Goal: Task Accomplishment & Management: Manage account settings

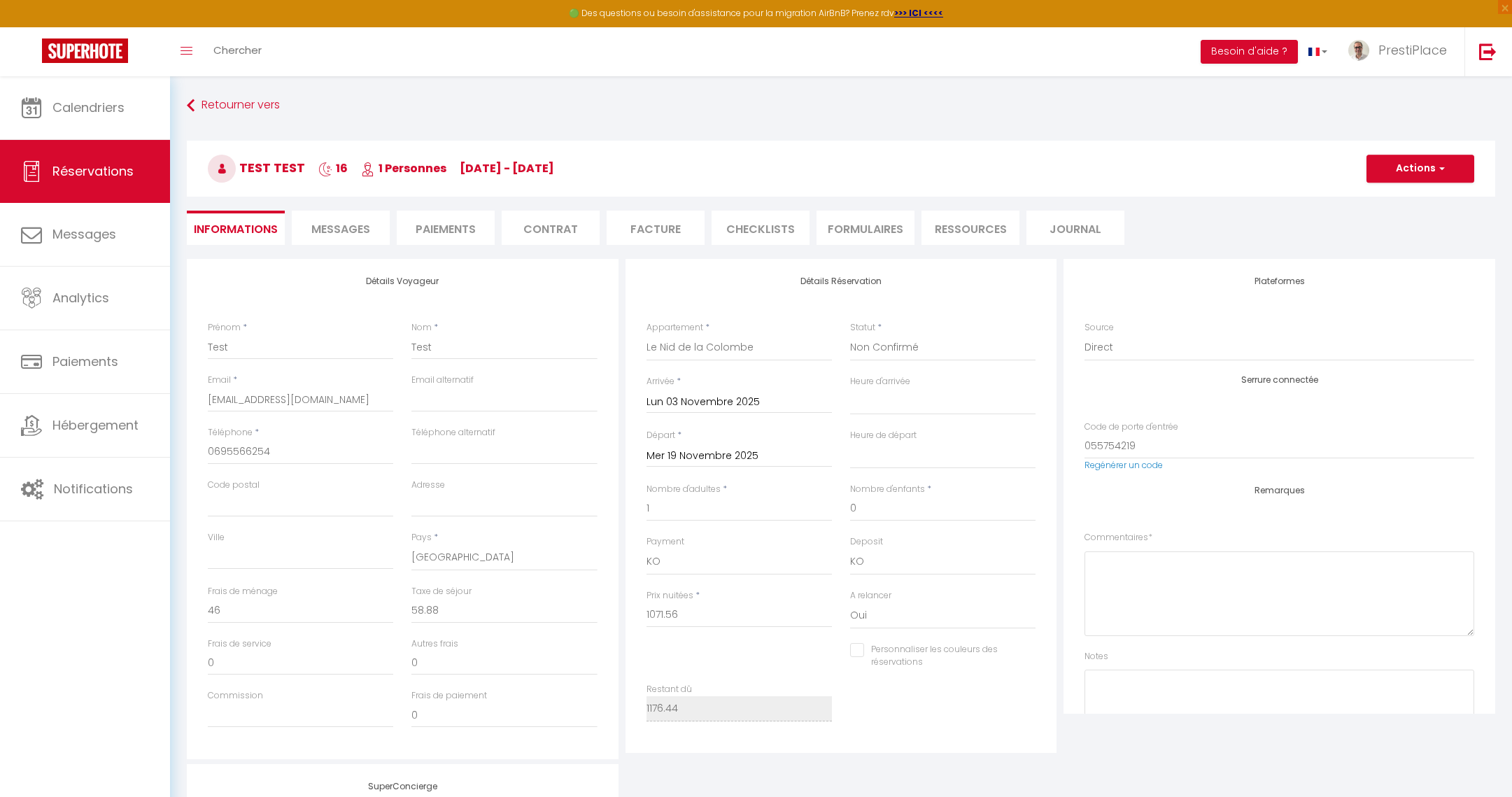
select select "77439"
select select "2"
select select
select select "10"
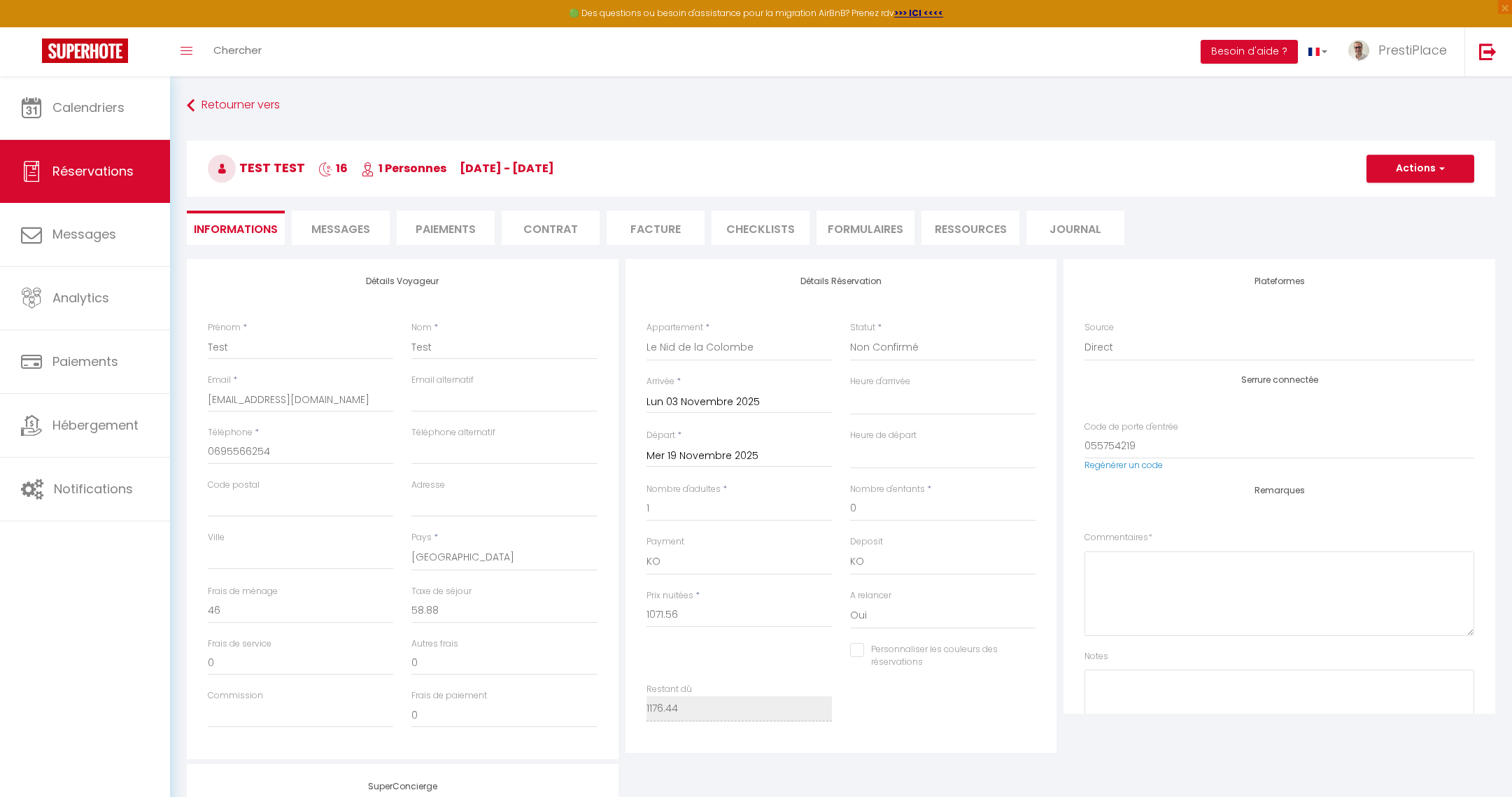
select select "14"
click at [91, 305] on span "Analytics" at bounding box center [80, 297] width 57 height 17
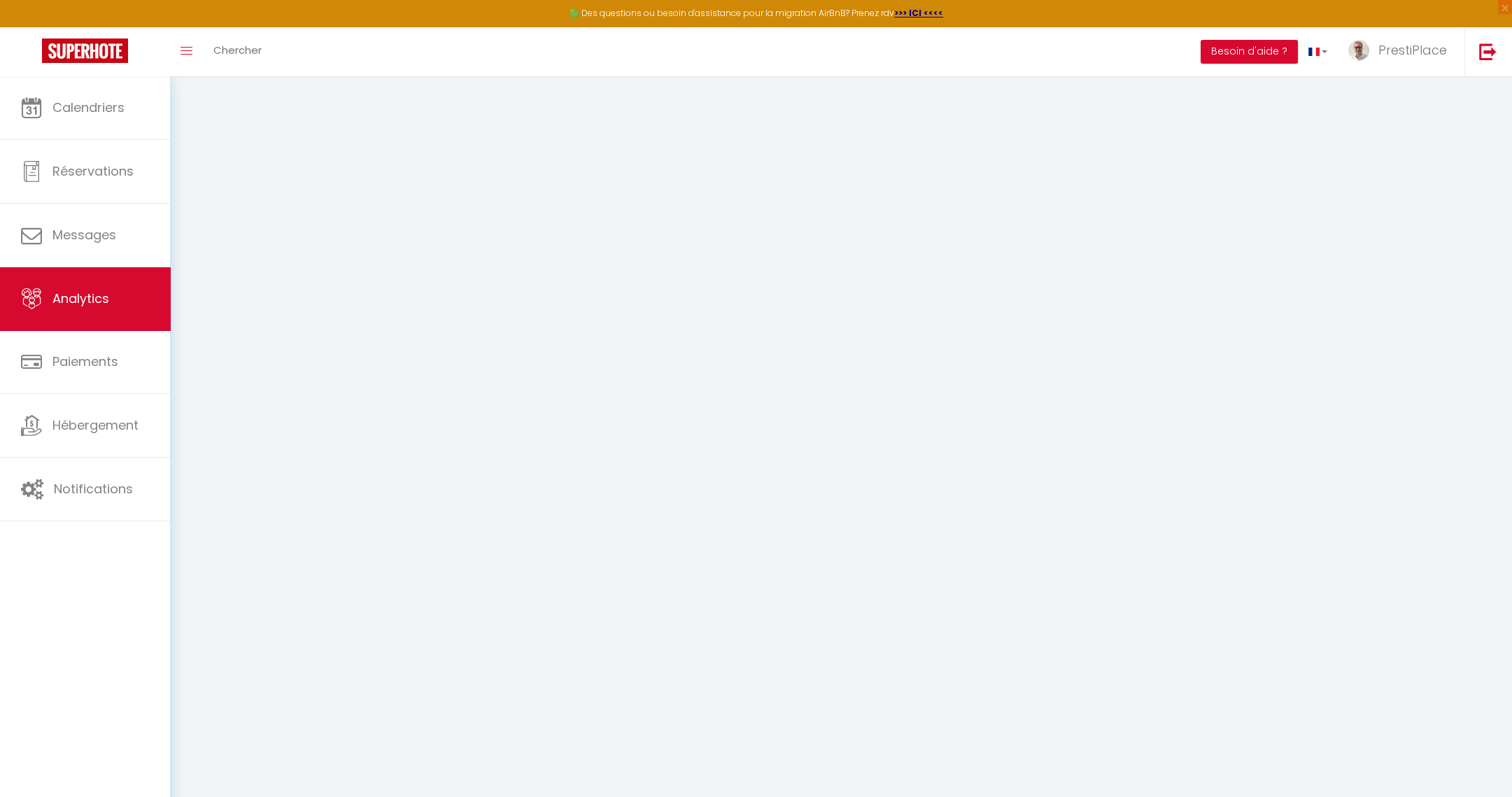
select select "2025"
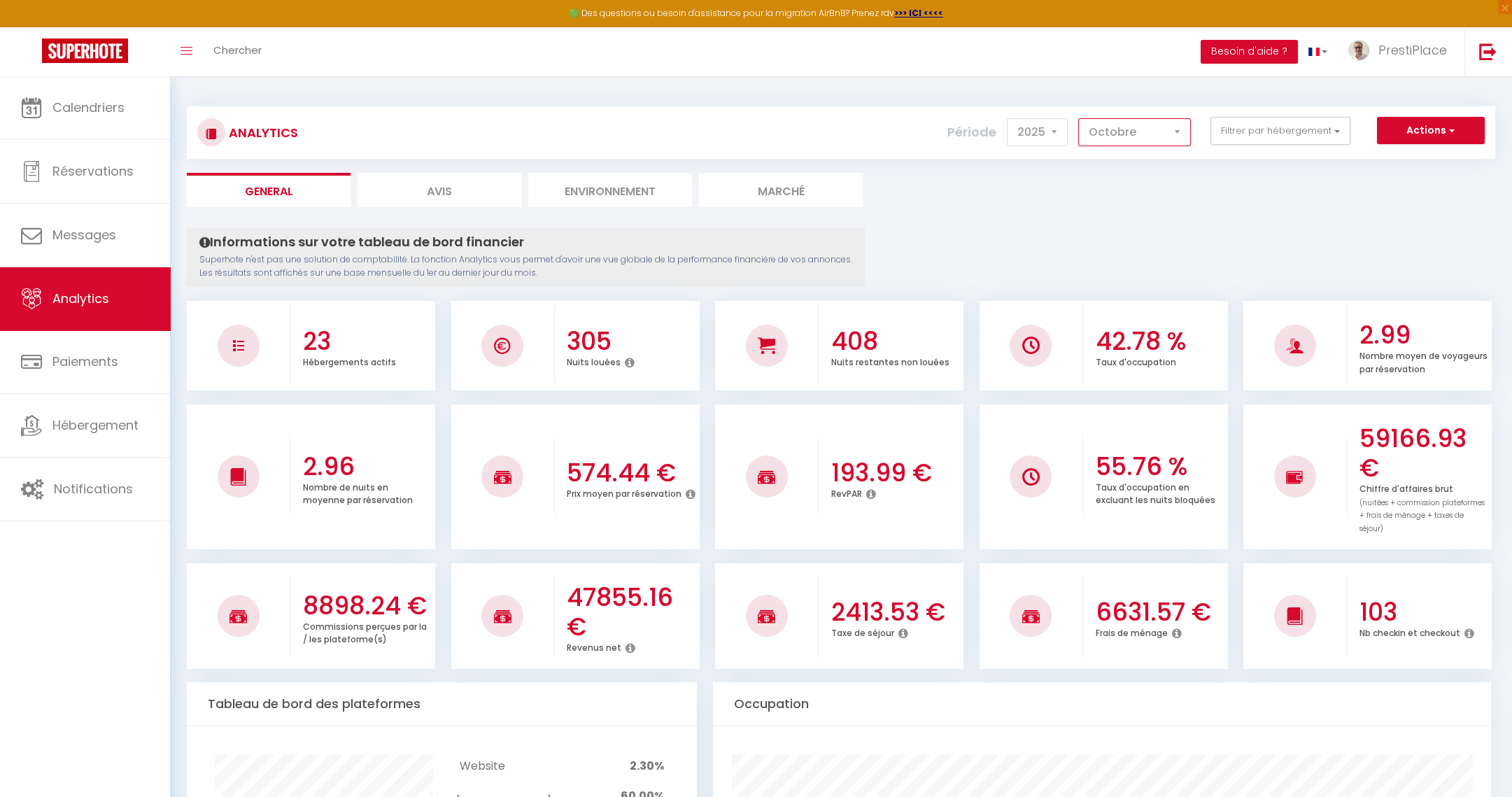
click at [1119, 137] on select "[PERSON_NAME] Mars Avril Mai Juin Juillet Août Septembre Octobre Novembre Décem…" at bounding box center [1134, 132] width 113 height 28
click at [1081, 118] on select "[PERSON_NAME] Mars Avril Mai Juin Juillet Août Septembre Octobre Novembre Décem…" at bounding box center [1134, 132] width 113 height 28
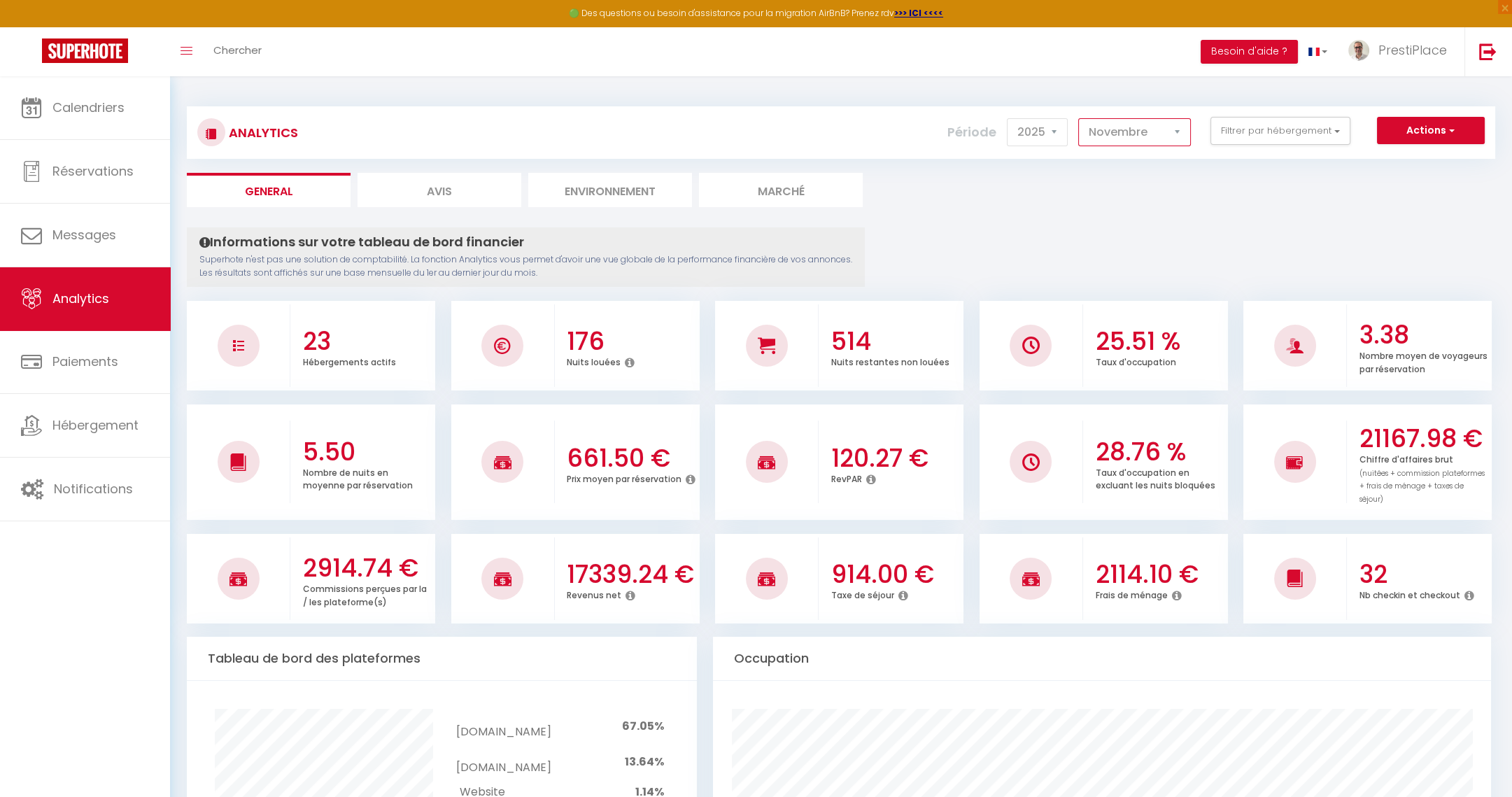
click at [1147, 135] on select "[PERSON_NAME] Mars Avril Mai Juin Juillet Août Septembre Octobre Novembre Décem…" at bounding box center [1134, 132] width 113 height 28
select select "12"
click at [1081, 118] on select "[PERSON_NAME] Mars Avril Mai Juin Juillet Août Septembre Octobre Novembre Décem…" at bounding box center [1134, 132] width 113 height 28
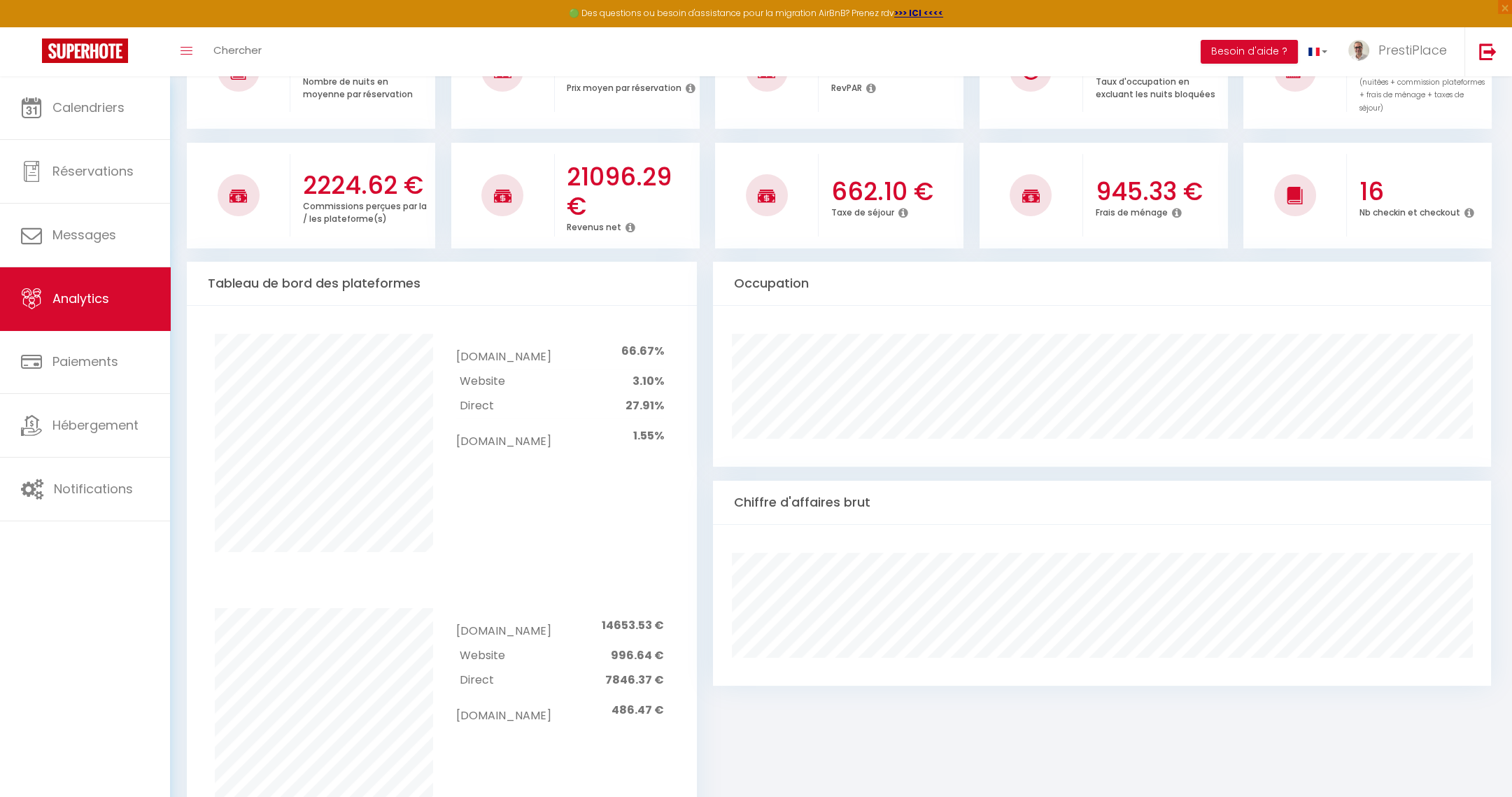
scroll to position [419, 0]
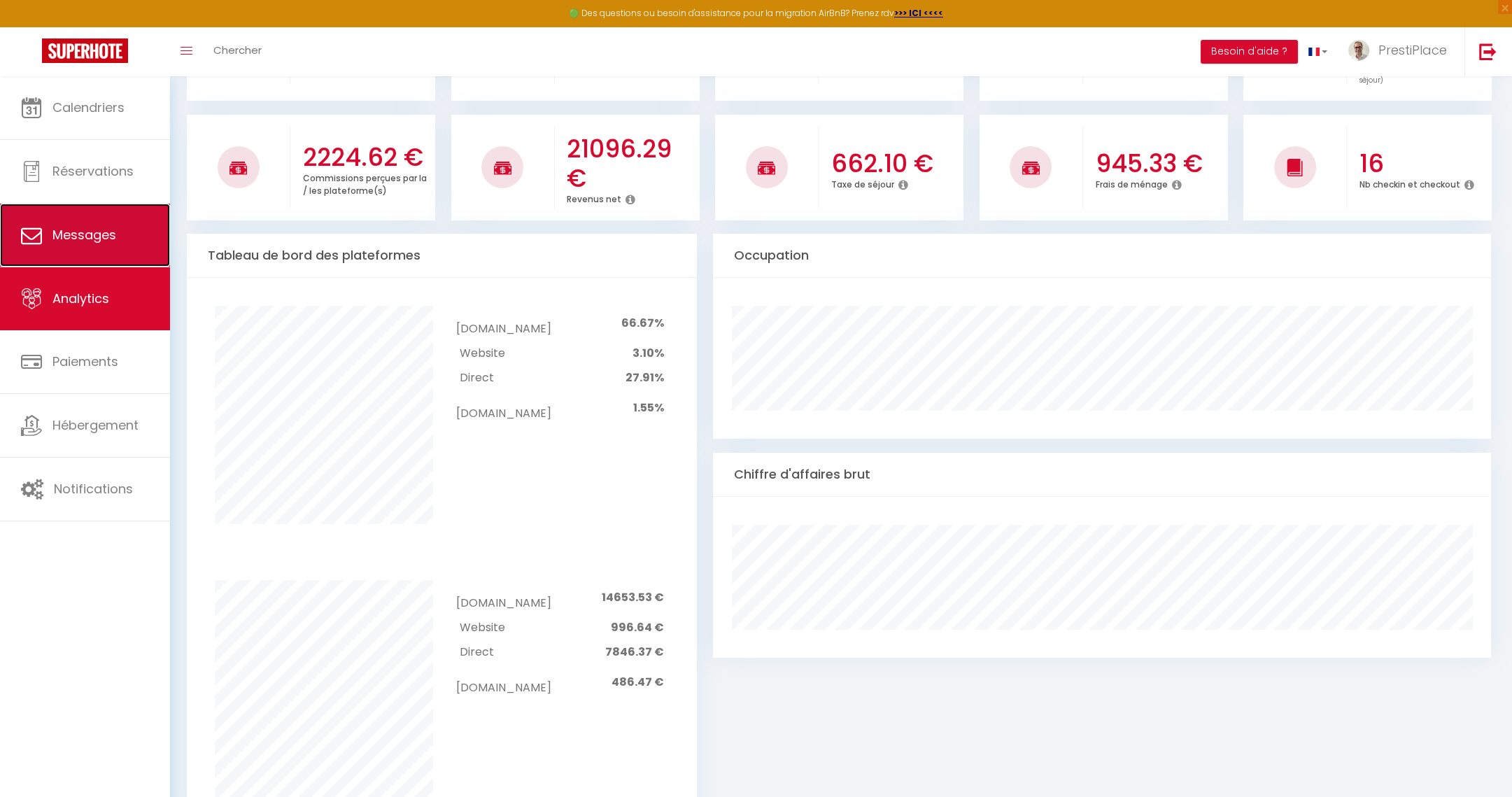
click at [63, 219] on link "Messages" at bounding box center [85, 235] width 170 height 63
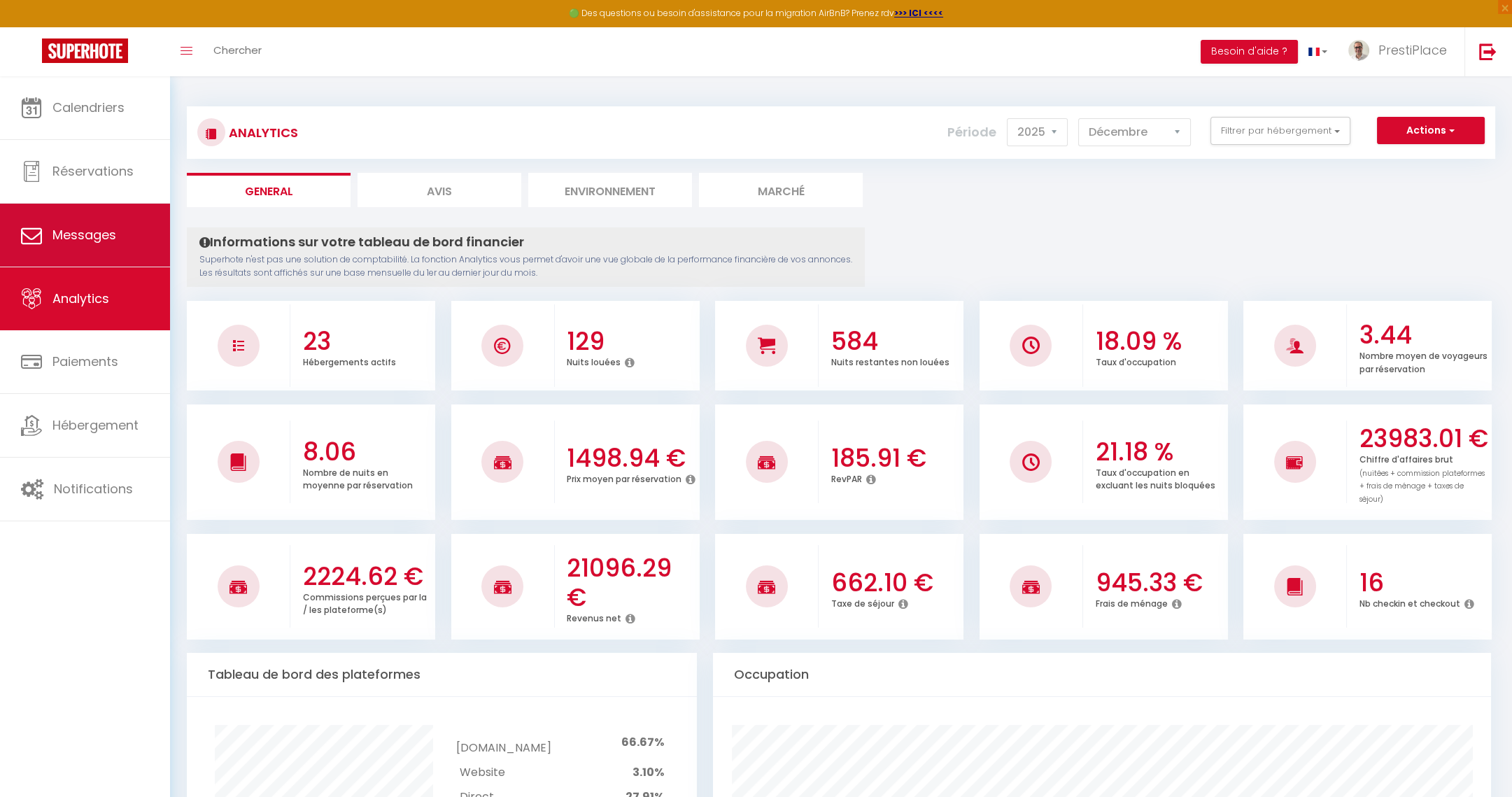
select select "message"
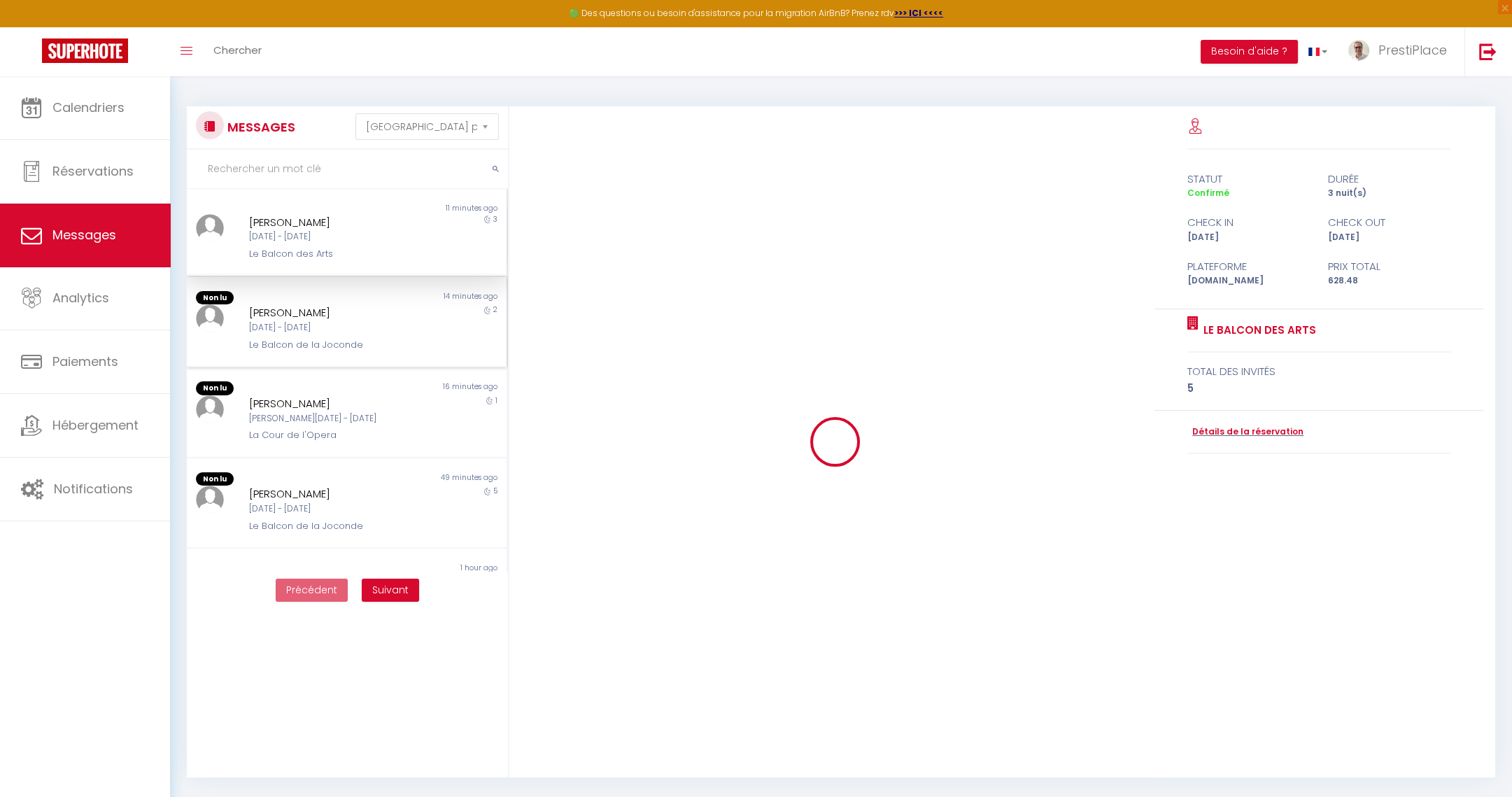
click at [322, 323] on div "[DATE] - [DATE]" at bounding box center [333, 328] width 168 height 14
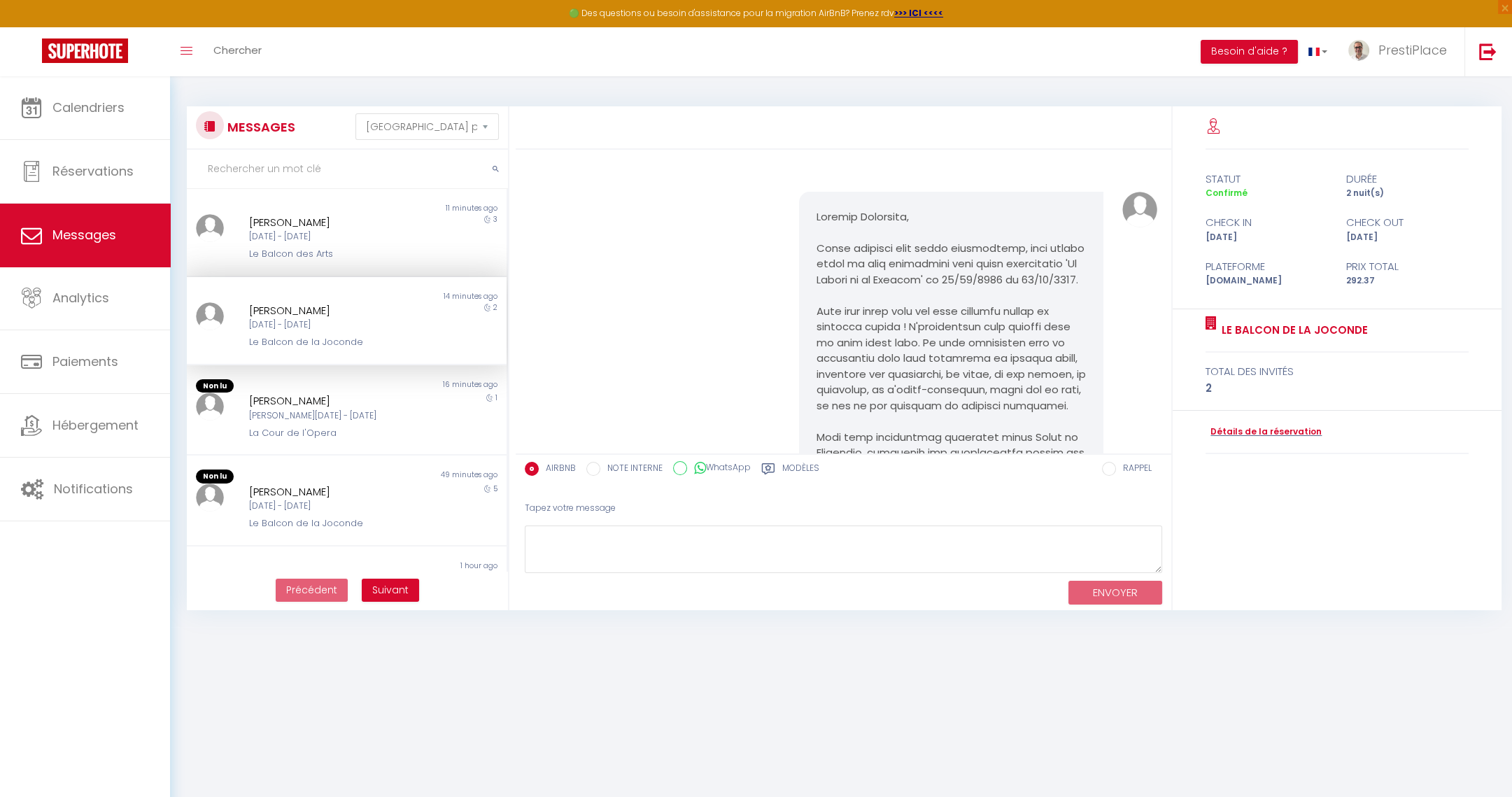
scroll to position [2611, 0]
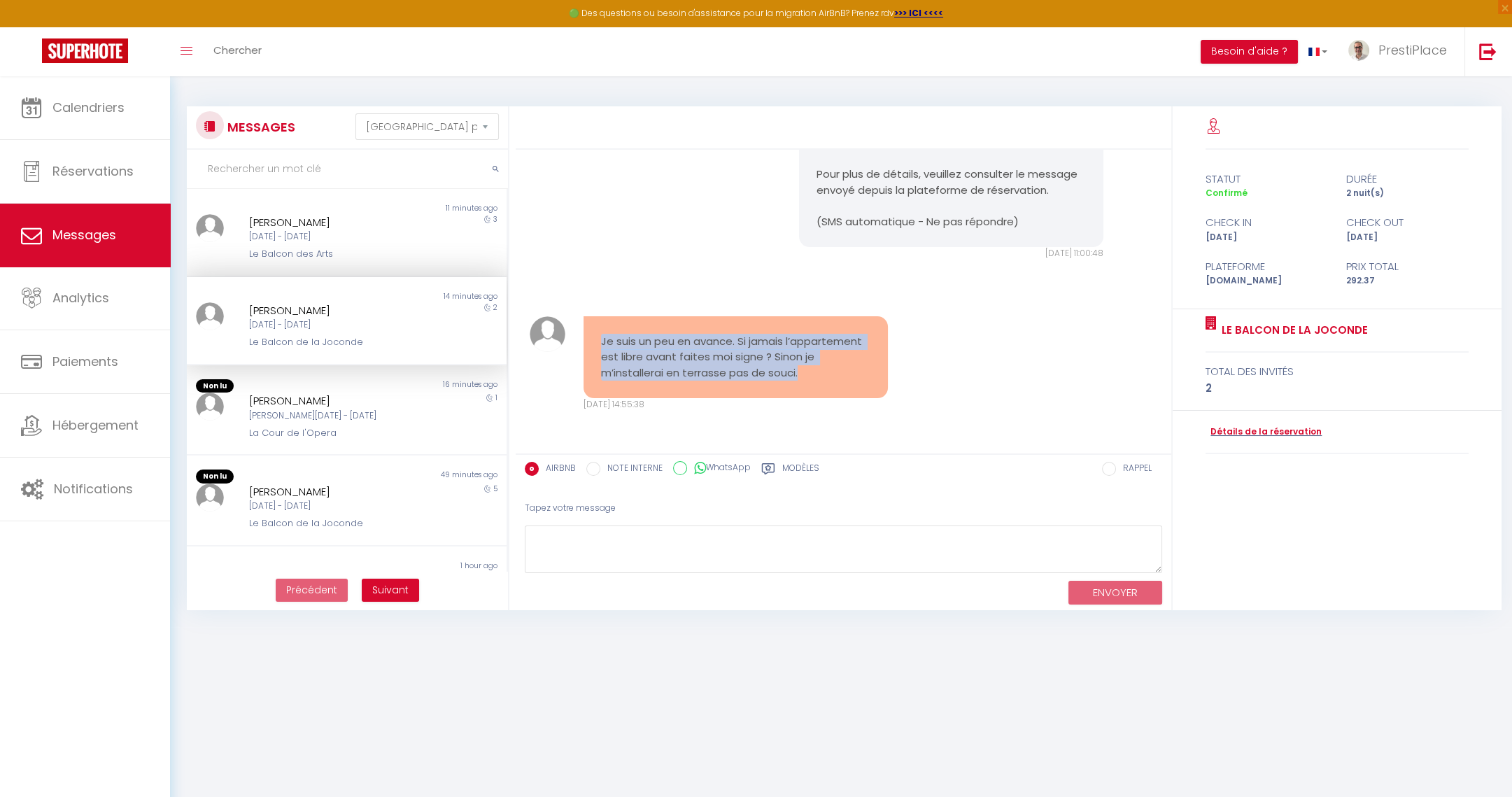
drag, startPoint x: 600, startPoint y: 337, endPoint x: 879, endPoint y: 371, distance: 281.1
click at [879, 371] on div "Je suis un peu en avance. Si jamais l’appartement est libre avant faites moi si…" at bounding box center [736, 363] width 323 height 95
copy pre "Je suis un peu en avance. Si jamais l’appartement est libre avant faites moi si…"
click at [61, 117] on link "Calendriers" at bounding box center [85, 108] width 170 height 63
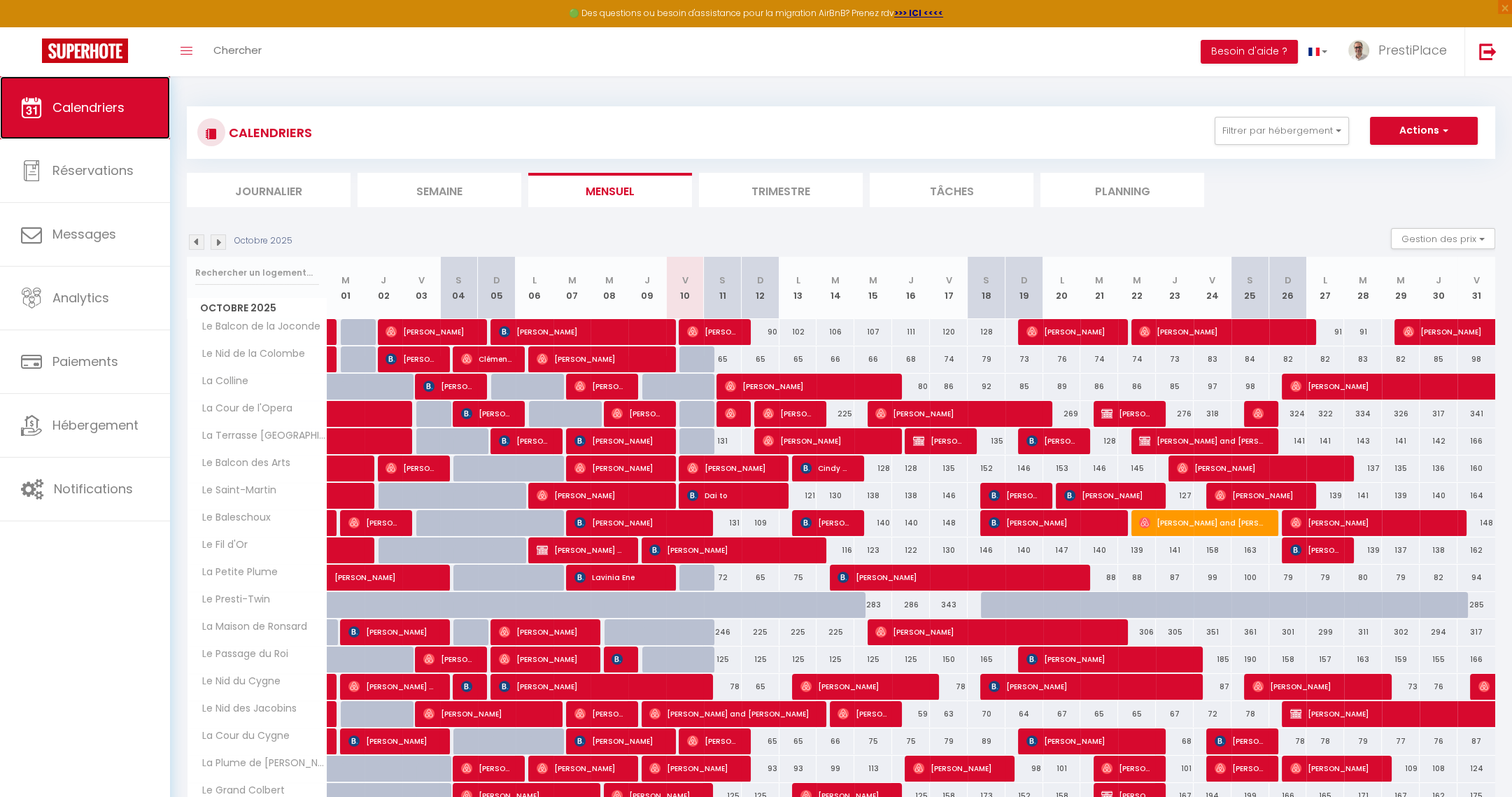
click at [97, 104] on span "Calendriers" at bounding box center [89, 107] width 72 height 17
click at [707, 326] on span "[PERSON_NAME]" at bounding box center [713, 331] width 51 height 26
select select "OK"
select select "0"
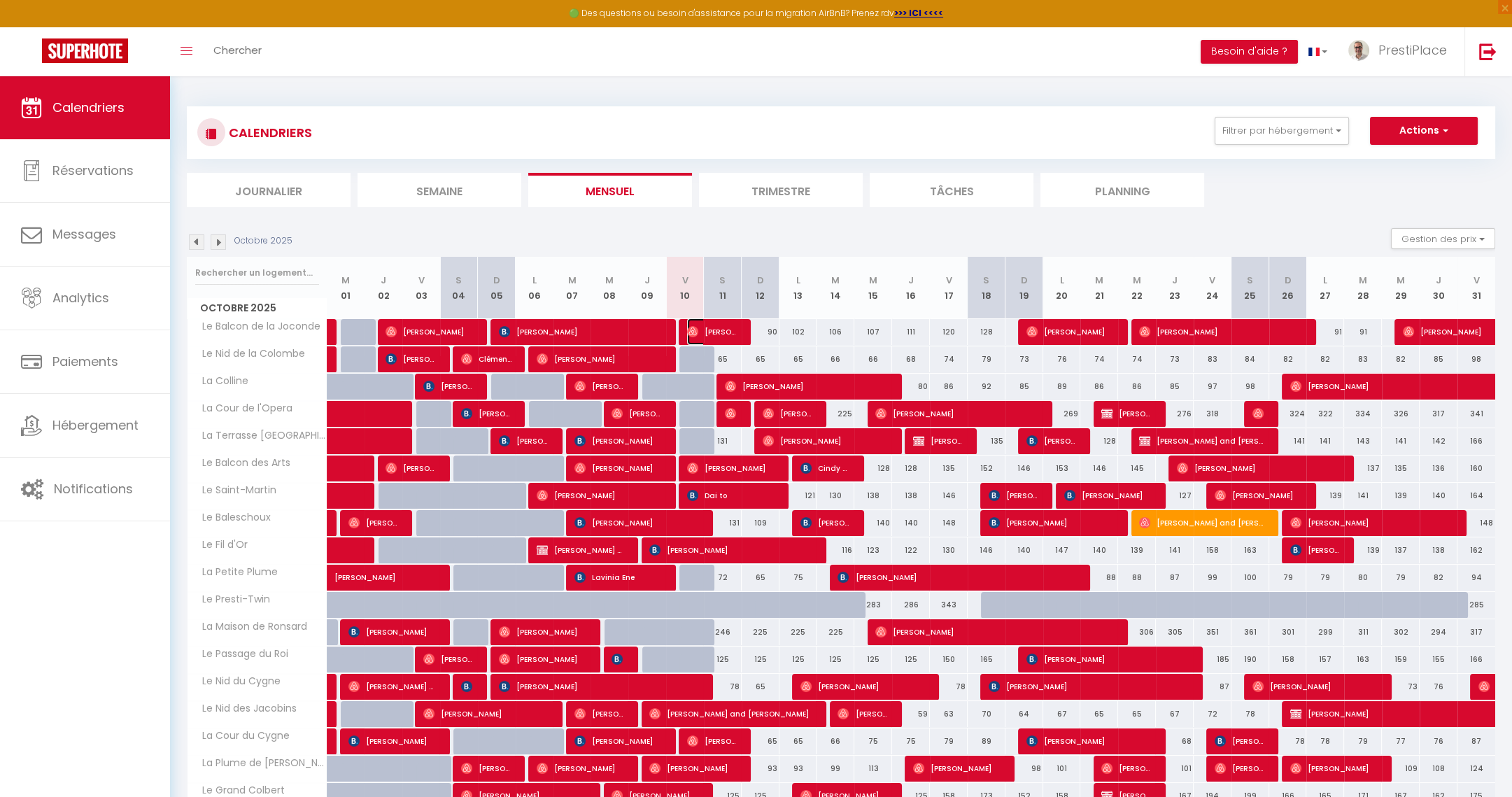
select select "0"
select select "1"
select select
